Goal: Transaction & Acquisition: Purchase product/service

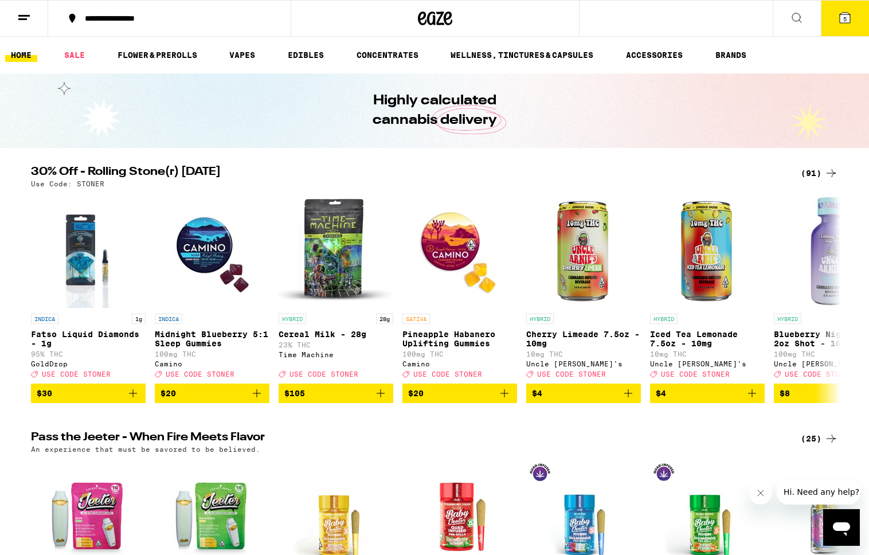
click at [816, 172] on div "(91)" at bounding box center [819, 173] width 37 height 14
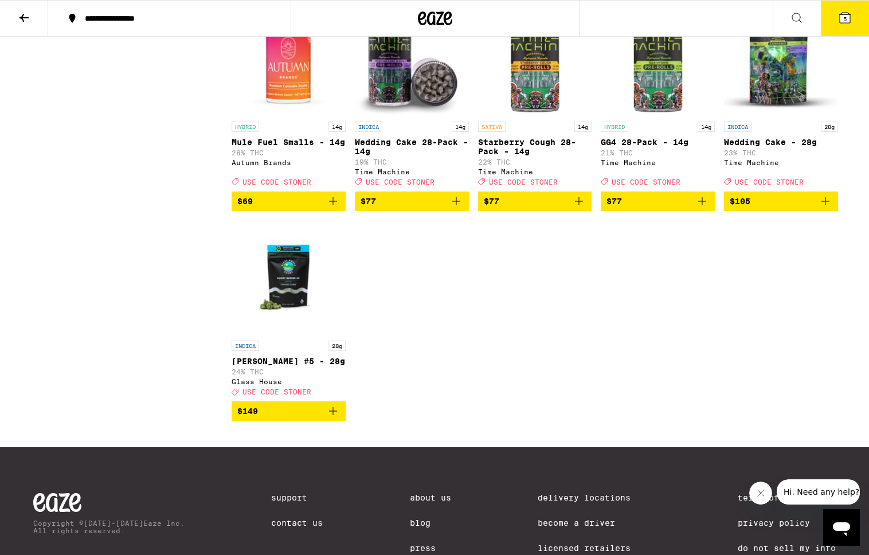
scroll to position [3892, 0]
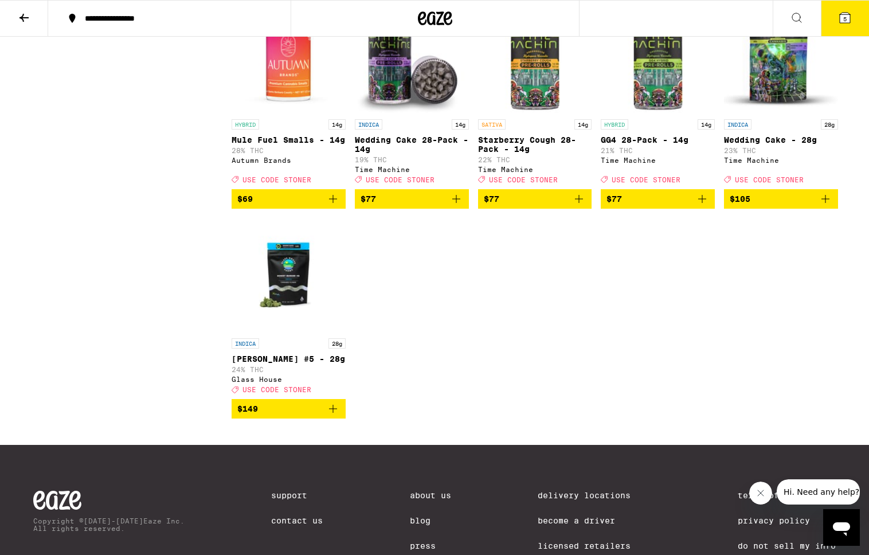
click at [698, 206] on icon "Add to bag" at bounding box center [702, 199] width 14 height 14
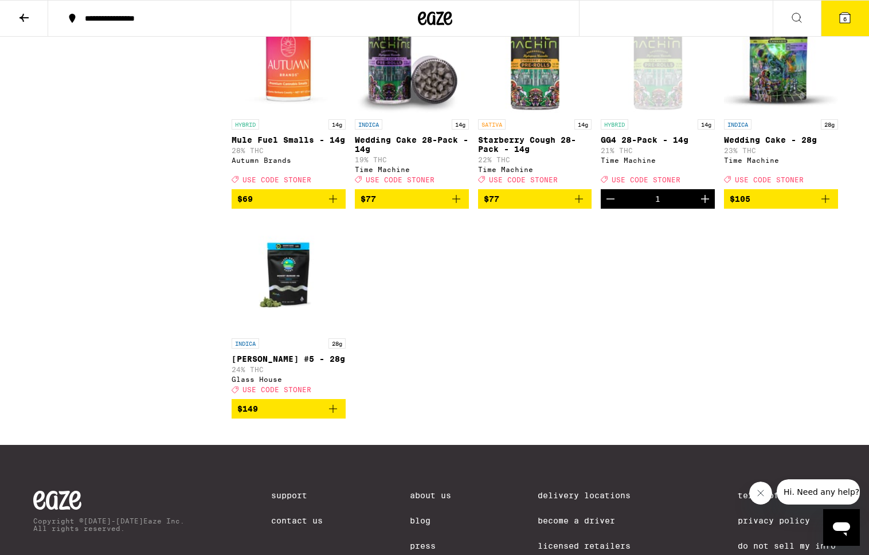
click at [417, 206] on span "$77" at bounding box center [412, 199] width 103 height 14
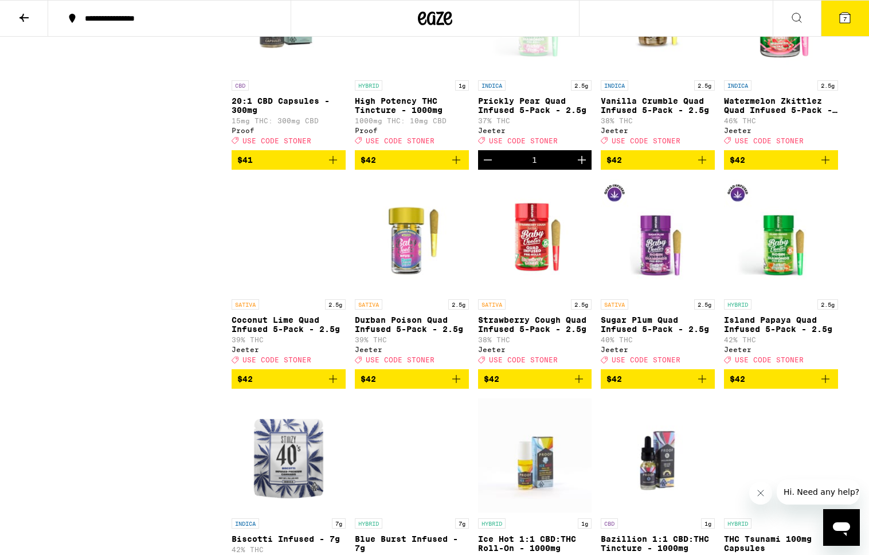
scroll to position [3138, 0]
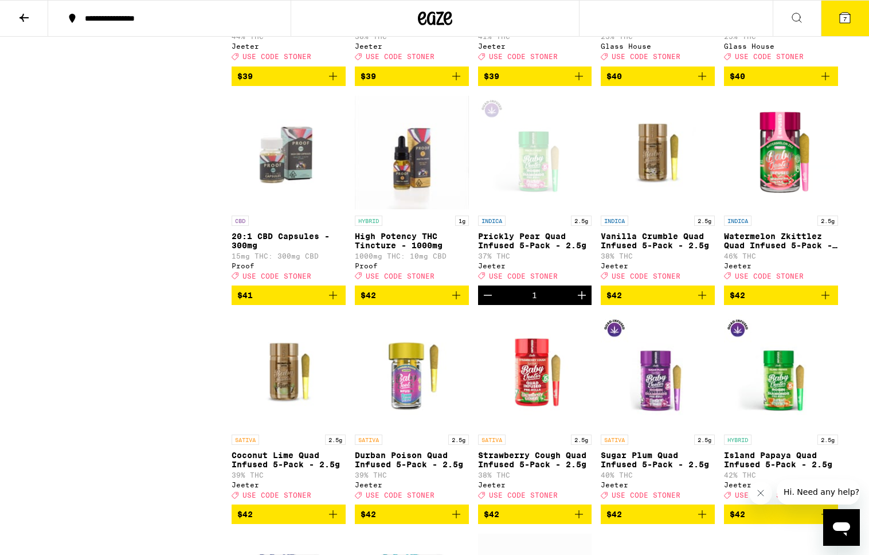
click at [491, 302] on icon "Decrement" at bounding box center [488, 295] width 14 height 14
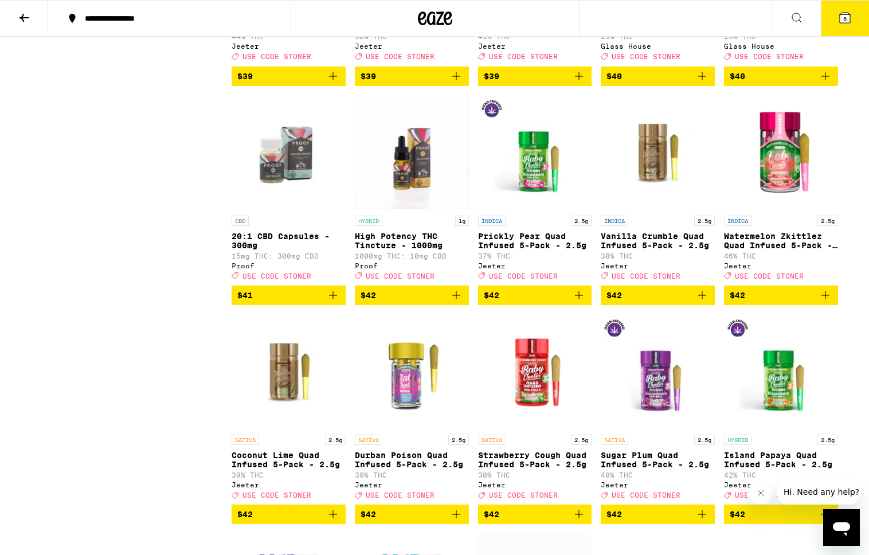
click at [834, 3] on button "6" at bounding box center [845, 19] width 48 height 36
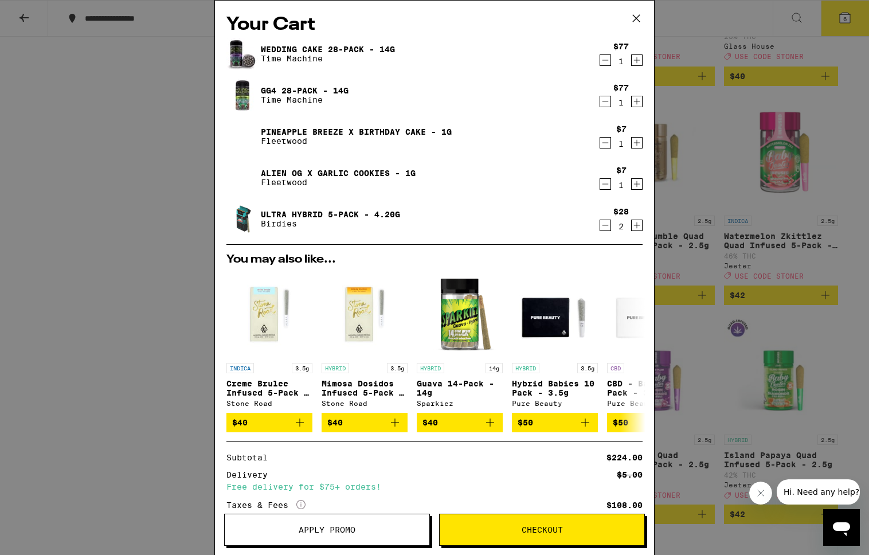
click at [604, 144] on icon "Decrement" at bounding box center [605, 143] width 10 height 14
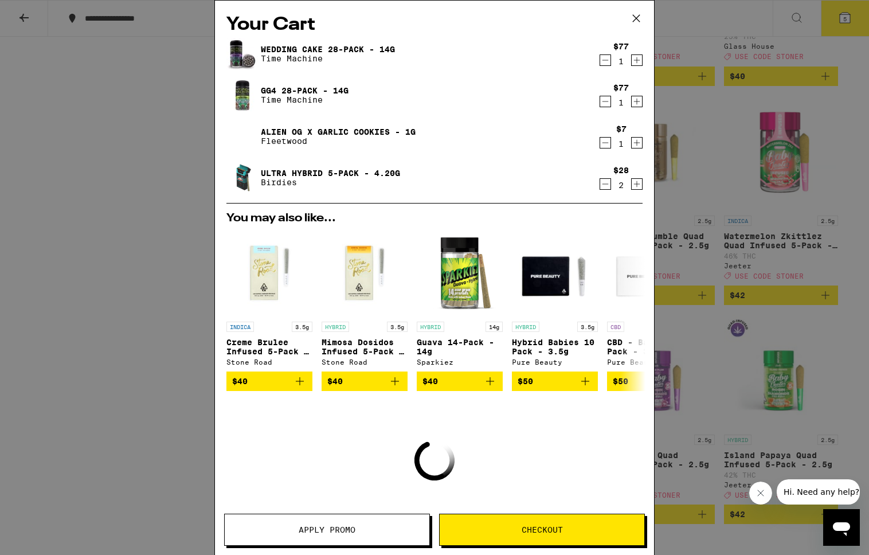
click at [604, 144] on icon "Decrement" at bounding box center [605, 143] width 10 height 14
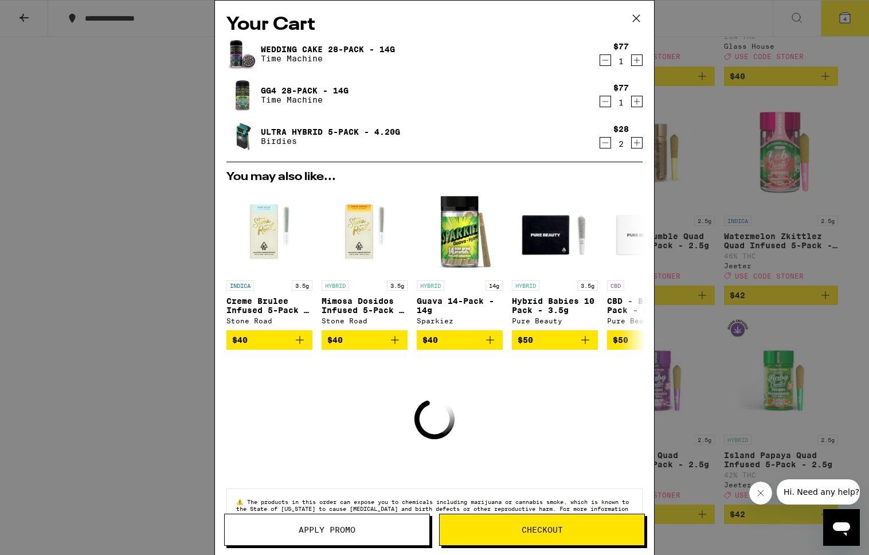
click at [604, 144] on icon "Decrement" at bounding box center [605, 143] width 10 height 14
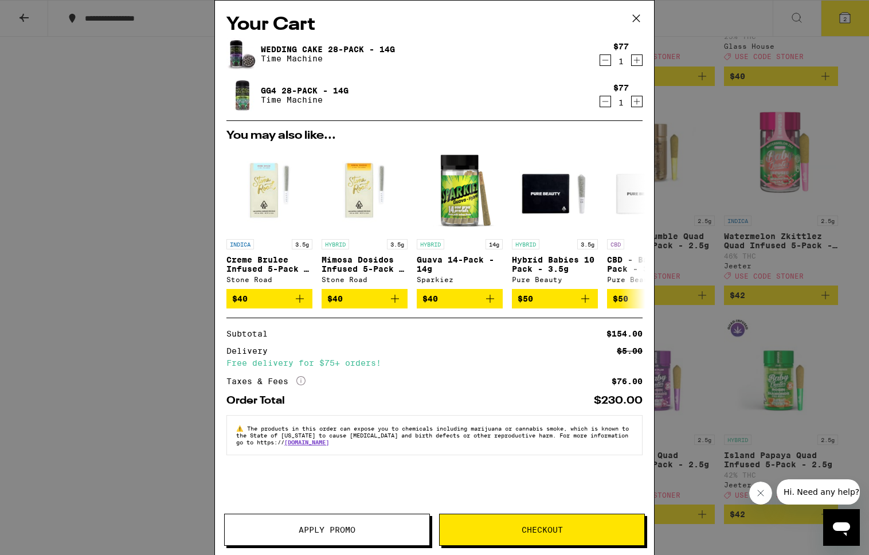
click at [332, 519] on button "Apply Promo" at bounding box center [327, 530] width 206 height 32
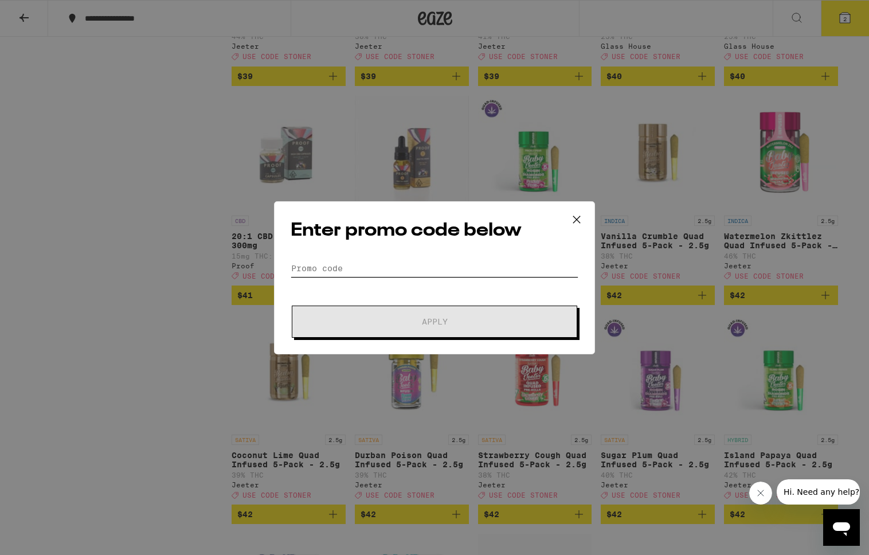
click at [330, 264] on input "Promo Code" at bounding box center [435, 268] width 288 height 17
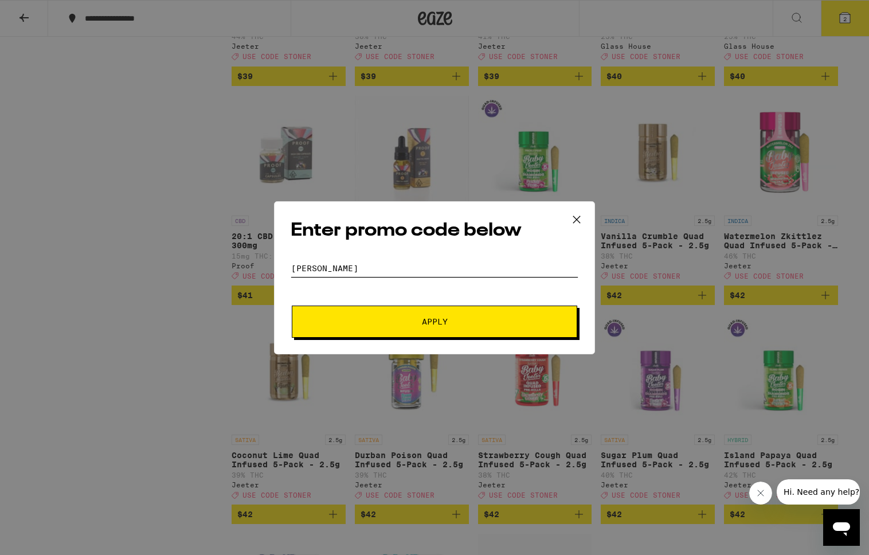
type input "[PERSON_NAME]"
click at [437, 312] on button "Apply" at bounding box center [434, 322] width 285 height 32
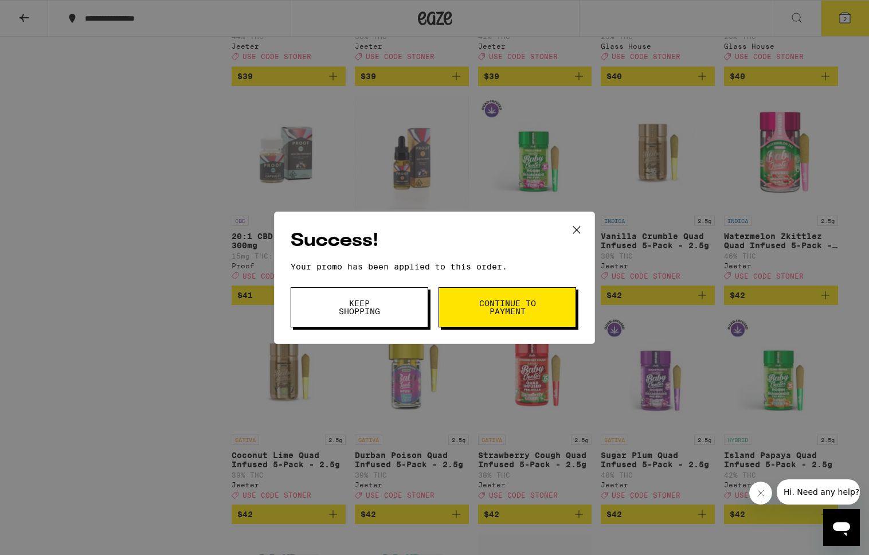
click at [488, 316] on button "Continue to payment" at bounding box center [508, 307] width 138 height 40
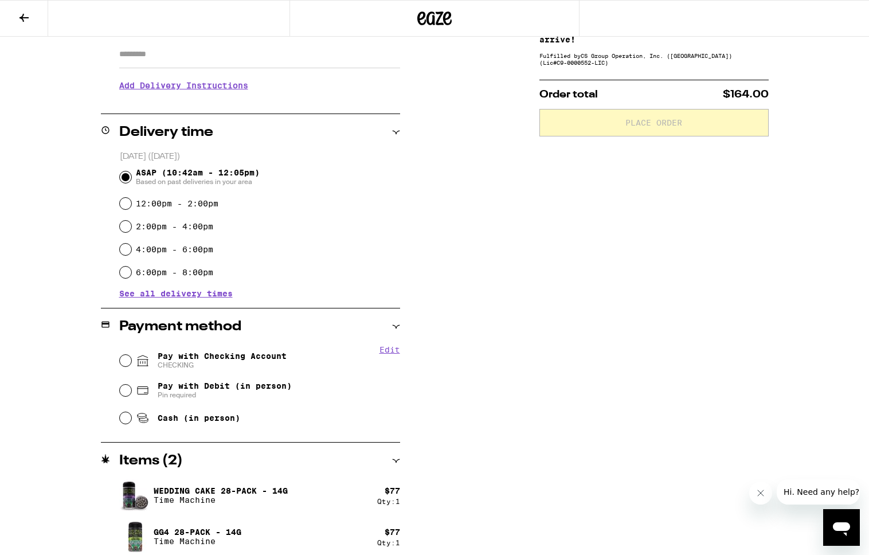
scroll to position [214, 0]
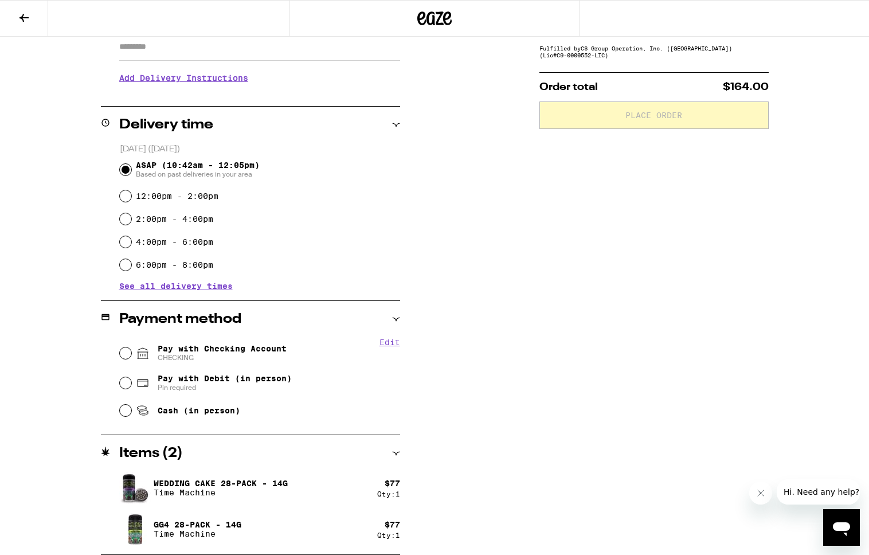
click at [136, 357] on icon at bounding box center [143, 353] width 14 height 14
click at [131, 357] on input "Pay with Checking Account CHECKING" at bounding box center [125, 352] width 11 height 11
radio input "true"
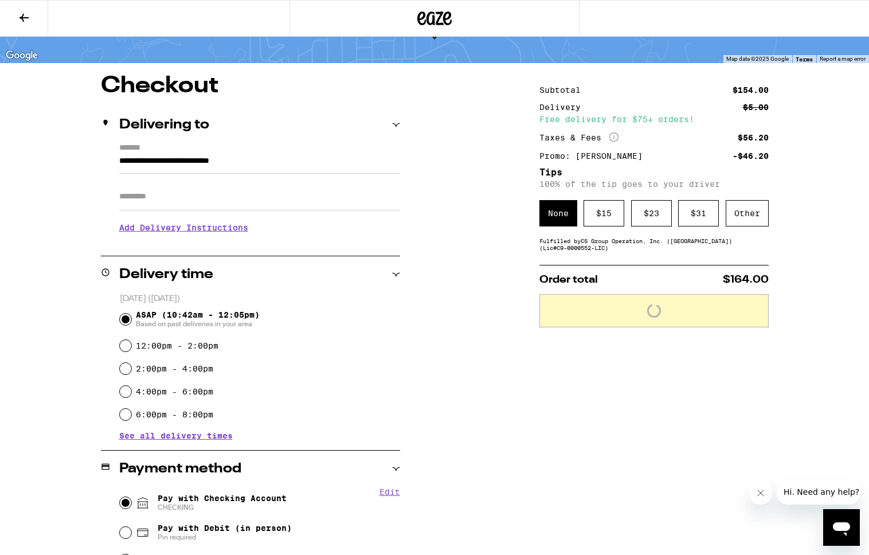
scroll to position [57, 0]
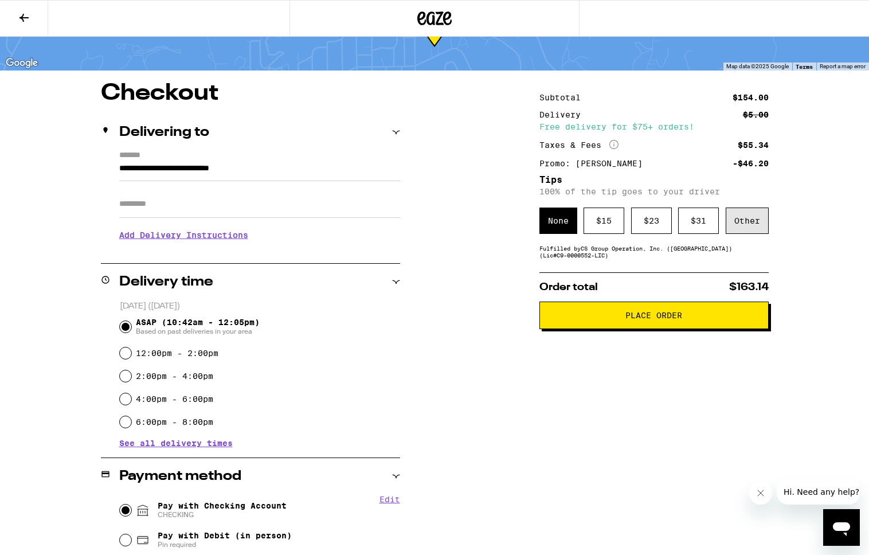
click at [747, 217] on div "Other" at bounding box center [747, 221] width 43 height 26
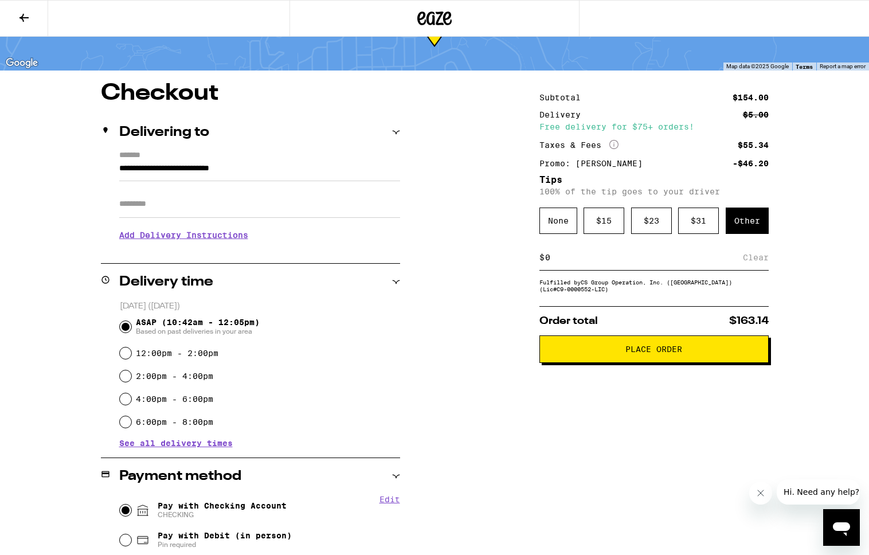
click at [614, 262] on input at bounding box center [644, 257] width 198 height 10
type input "8"
click at [758, 258] on div "Save" at bounding box center [758, 257] width 21 height 25
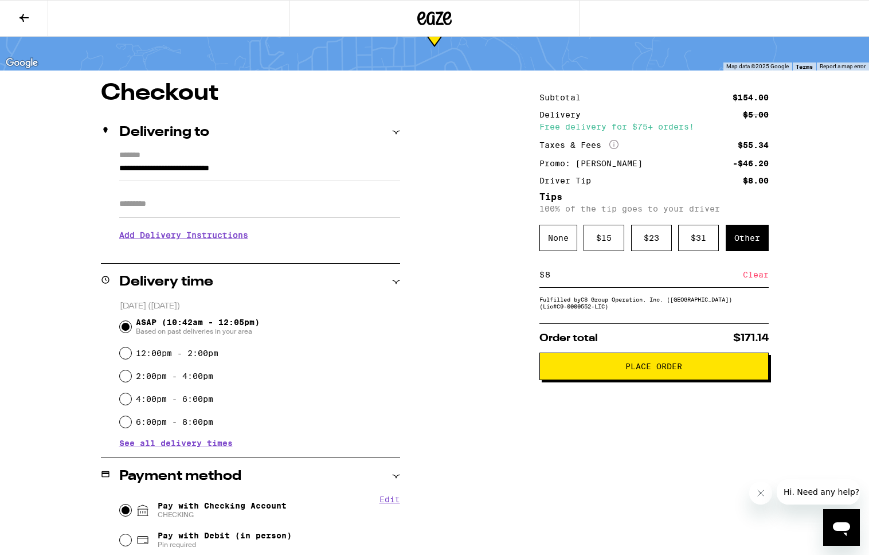
click at [680, 368] on span "Place Order" at bounding box center [653, 366] width 57 height 8
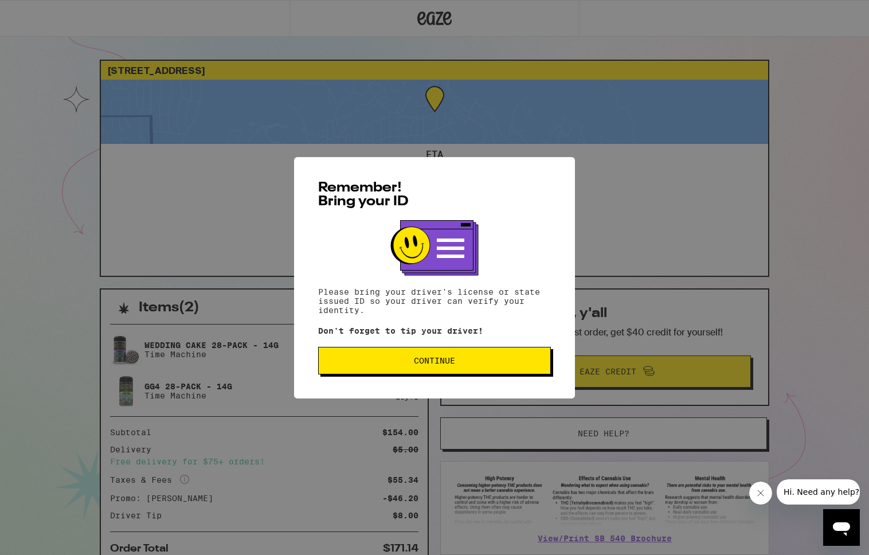
click at [479, 374] on button "Continue" at bounding box center [434, 361] width 233 height 28
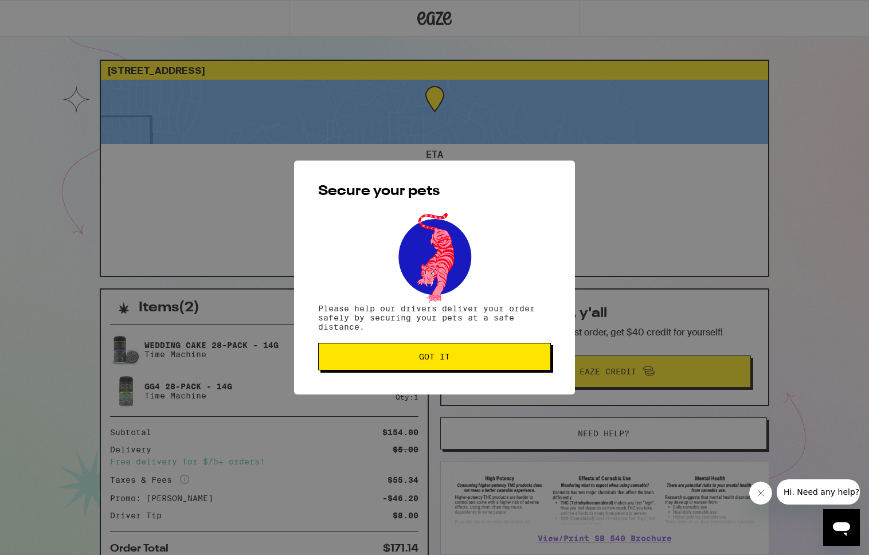
click at [479, 368] on button "Got it" at bounding box center [434, 357] width 233 height 28
